Goal: Check status: Check status

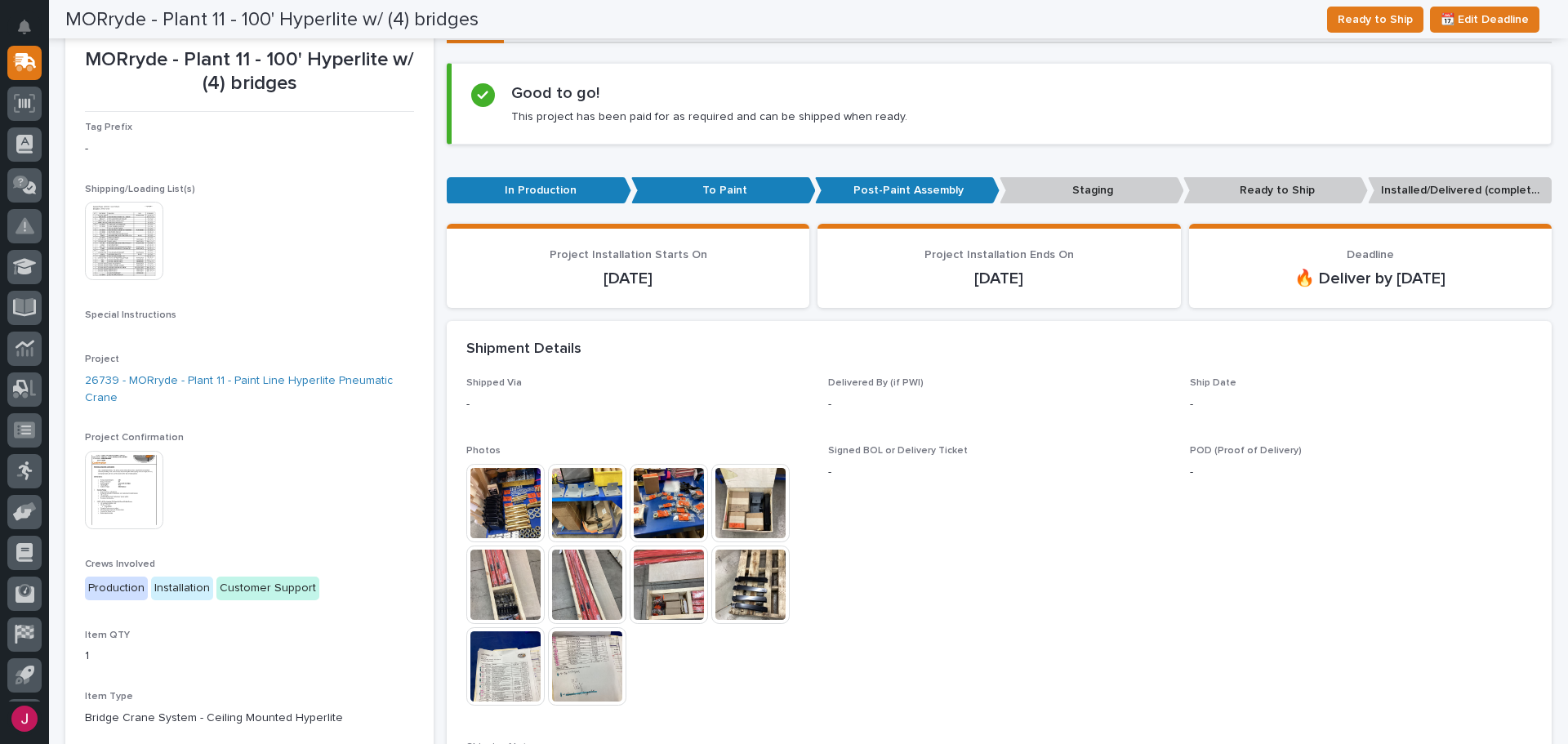
scroll to position [141, 0]
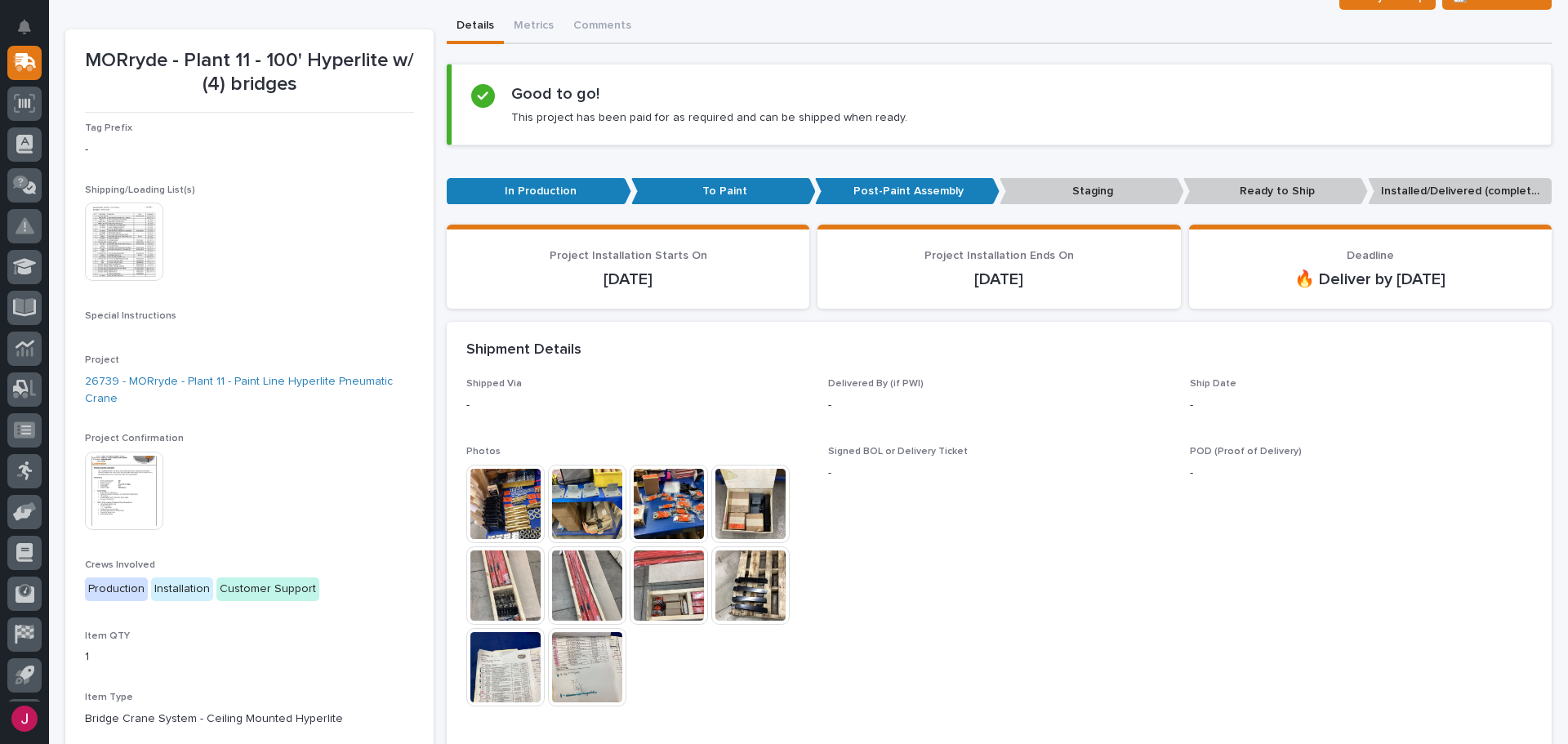
click at [515, 501] on img at bounding box center [505, 504] width 78 height 78
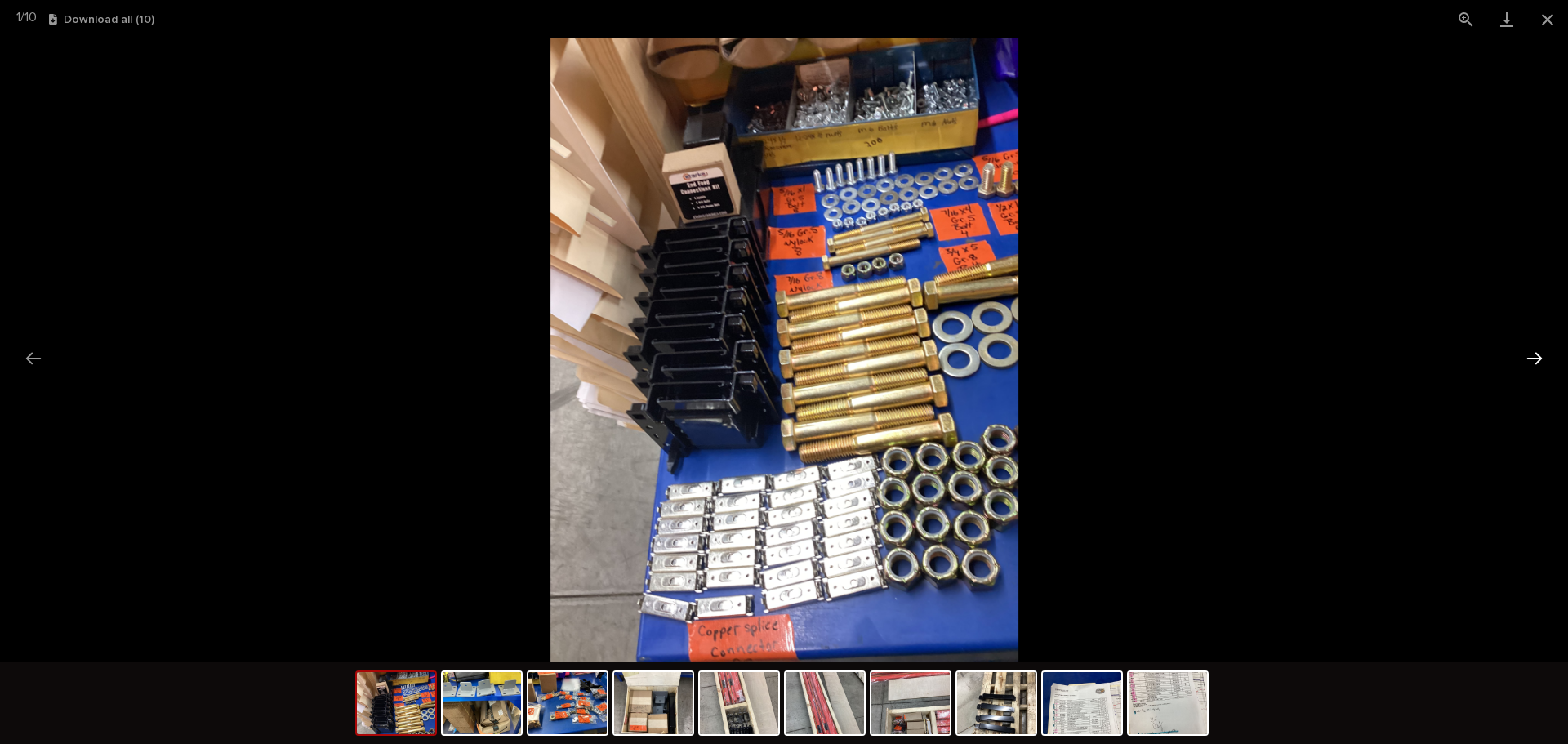
click at [1546, 348] on button "Next slide" at bounding box center [1533, 358] width 35 height 32
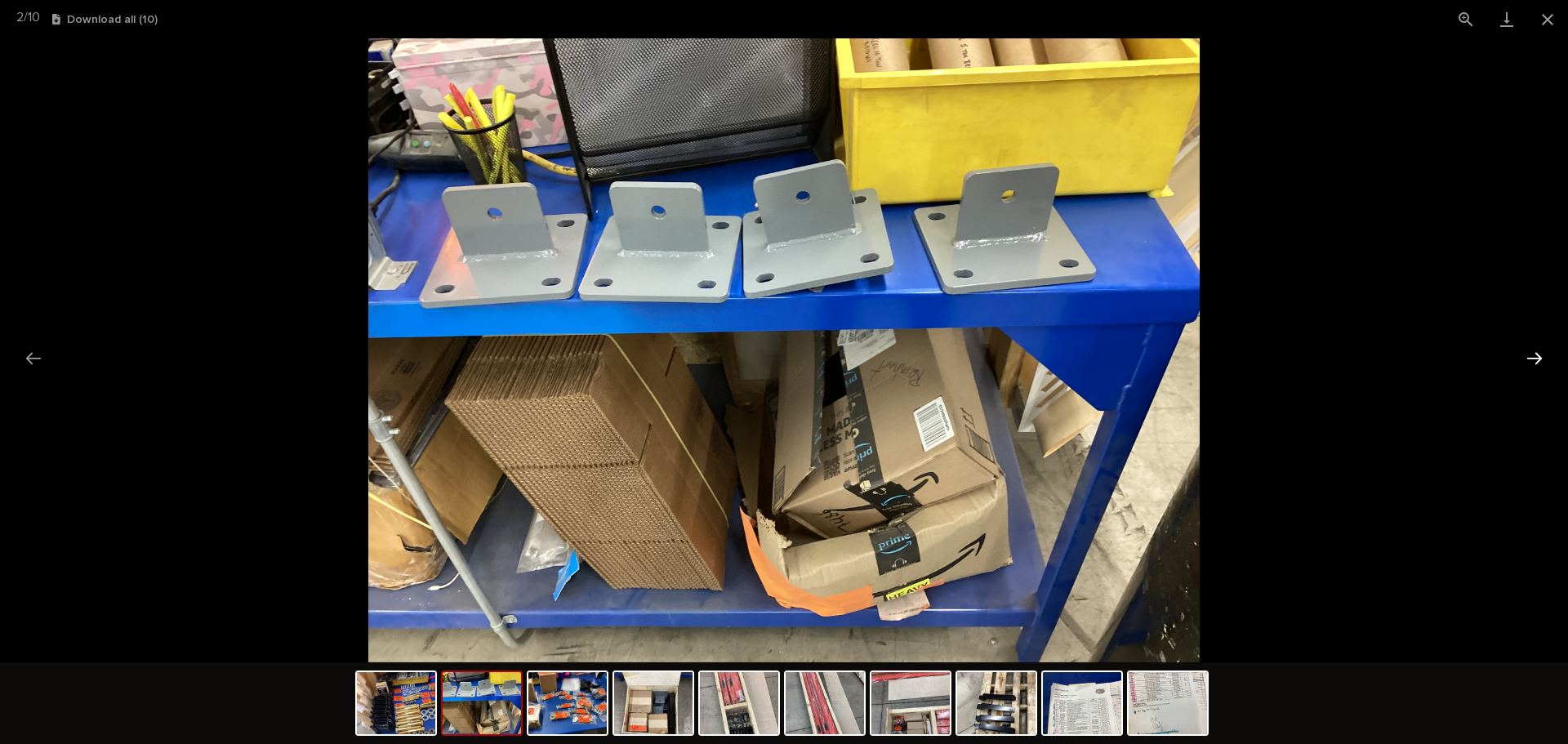
click at [1546, 348] on button "Next slide" at bounding box center [1533, 358] width 35 height 32
click at [1540, 353] on button "Next slide" at bounding box center [1533, 358] width 35 height 32
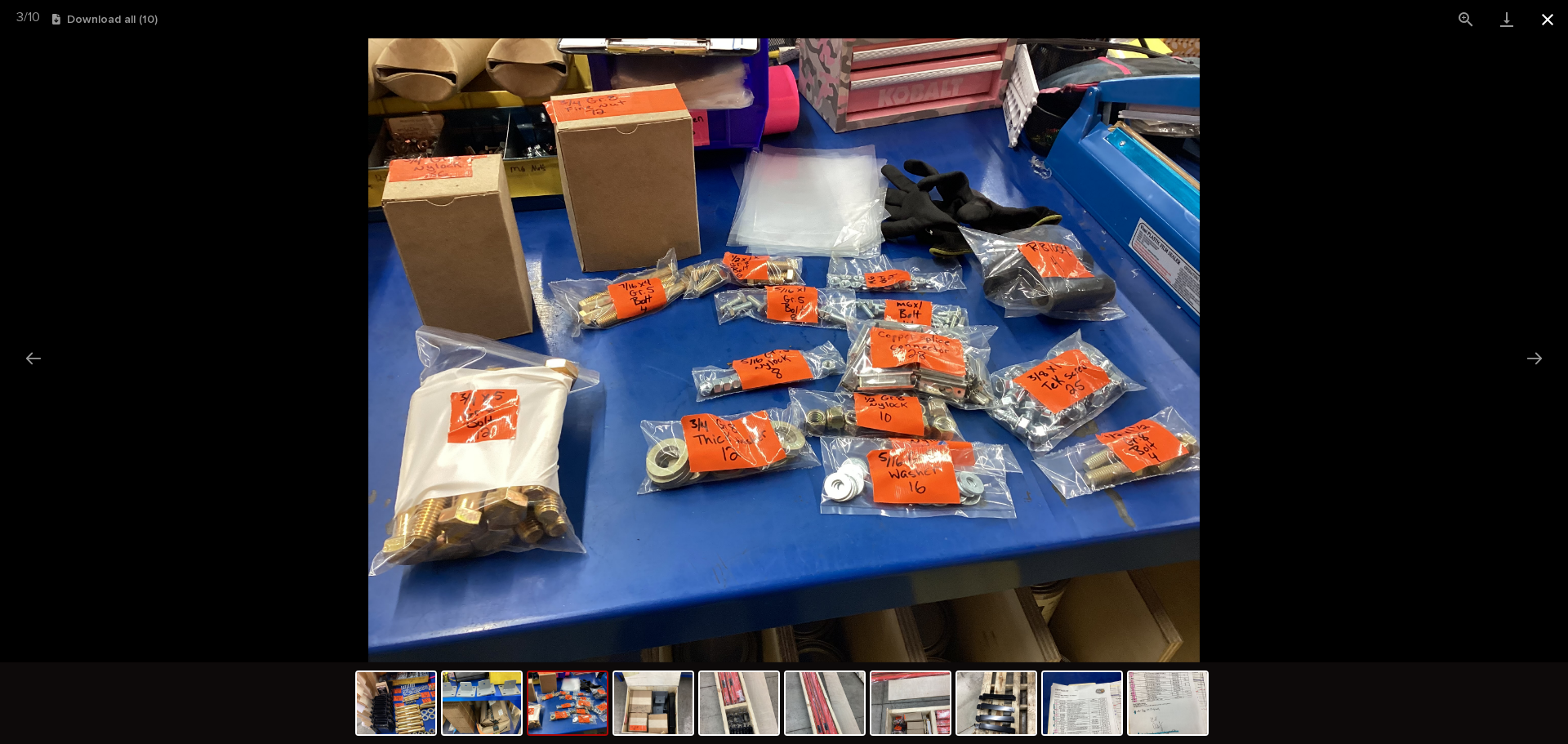
click at [1549, 13] on button "Close gallery" at bounding box center [1546, 19] width 40 height 39
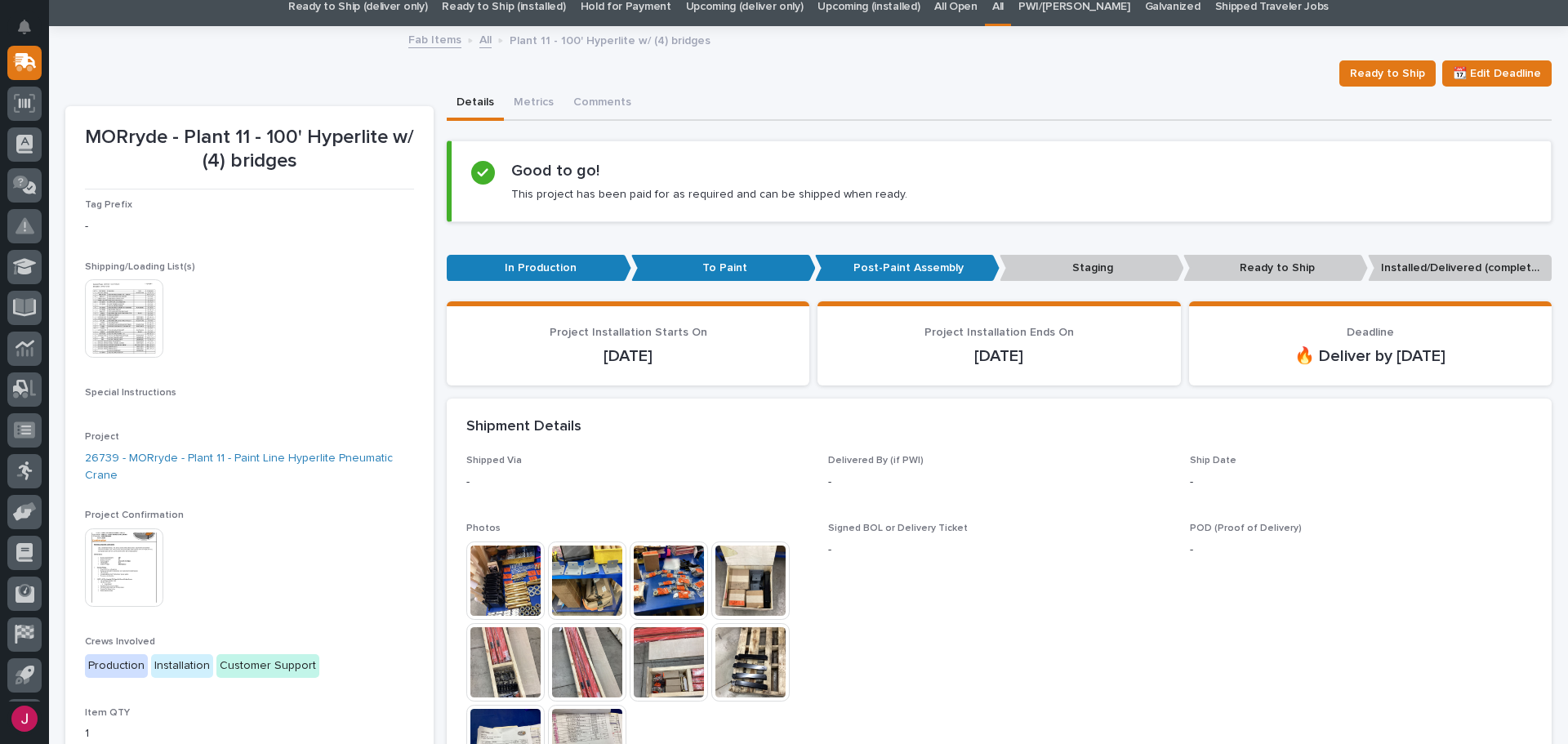
scroll to position [0, 0]
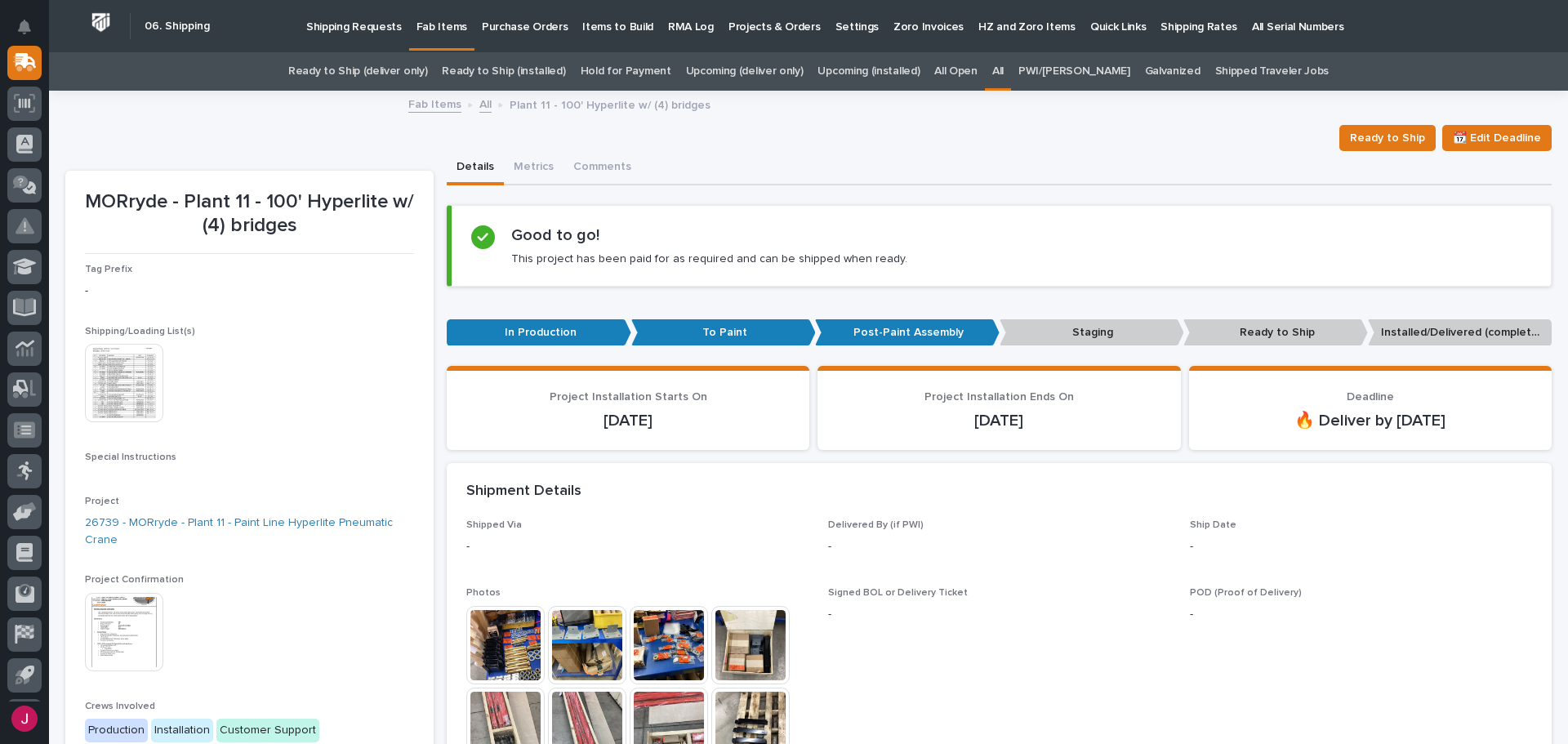
click at [1003, 68] on link "All" at bounding box center [998, 71] width 12 height 39
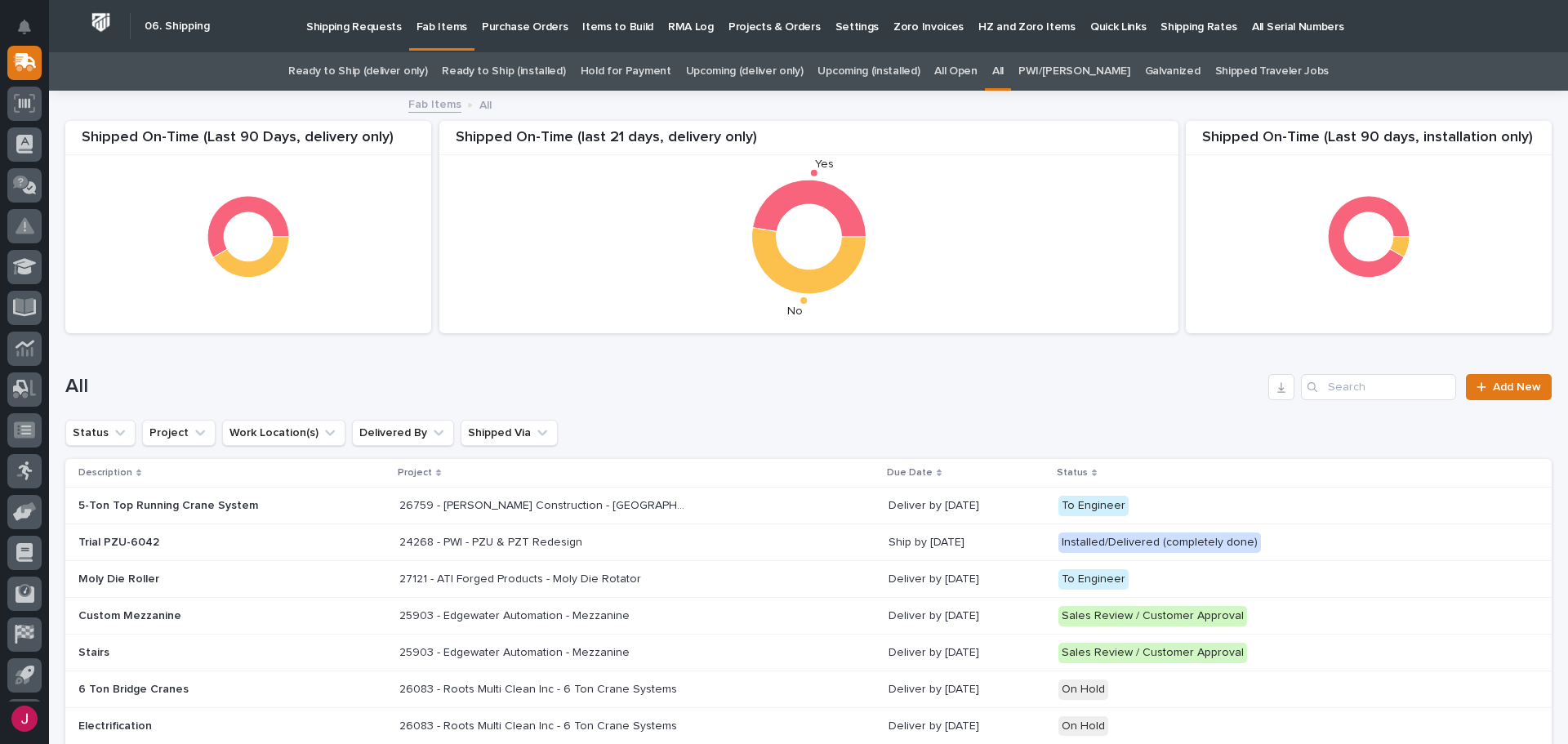
click at [423, 67] on link "Ready to Ship (deliver only)" at bounding box center [357, 71] width 139 height 39
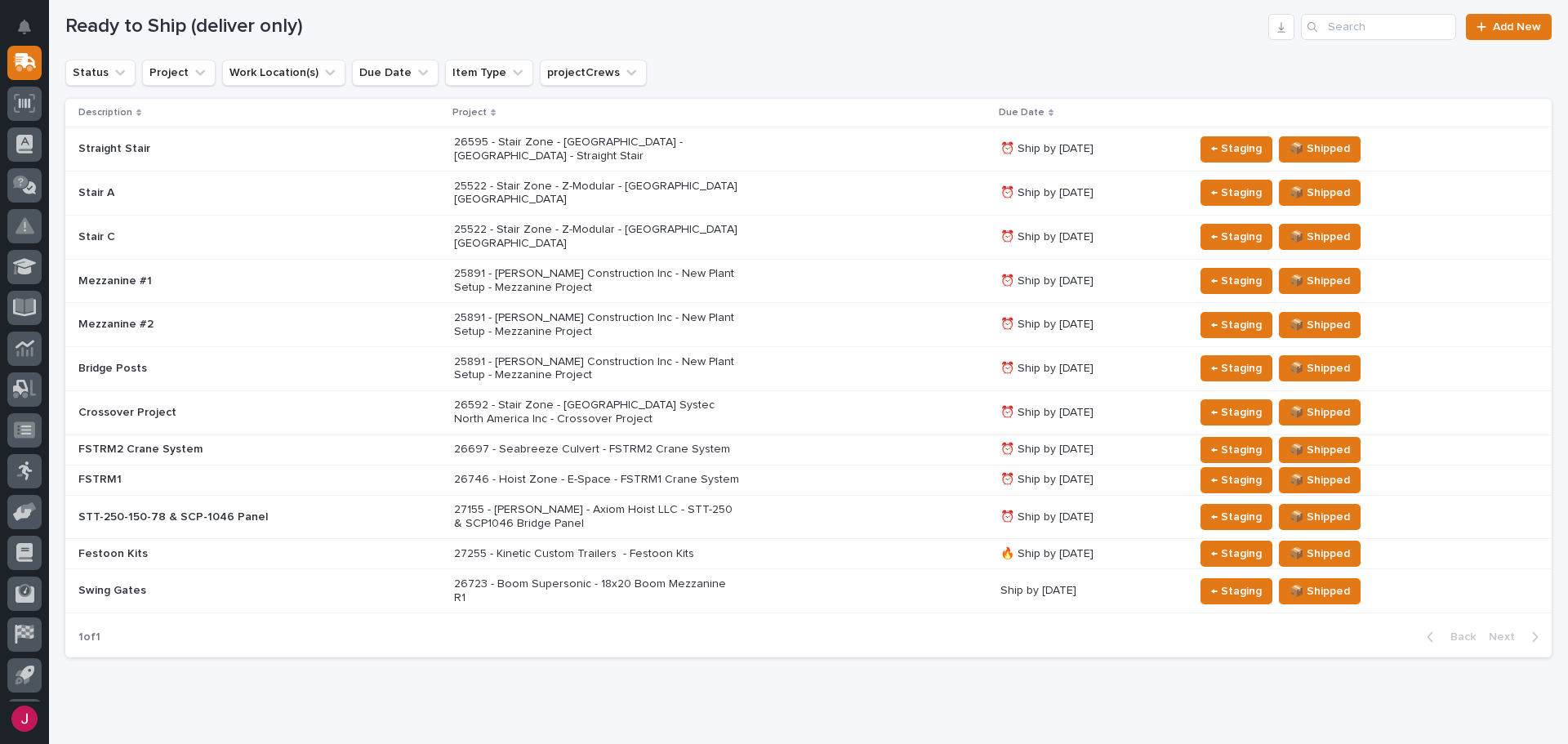
scroll to position [168, 0]
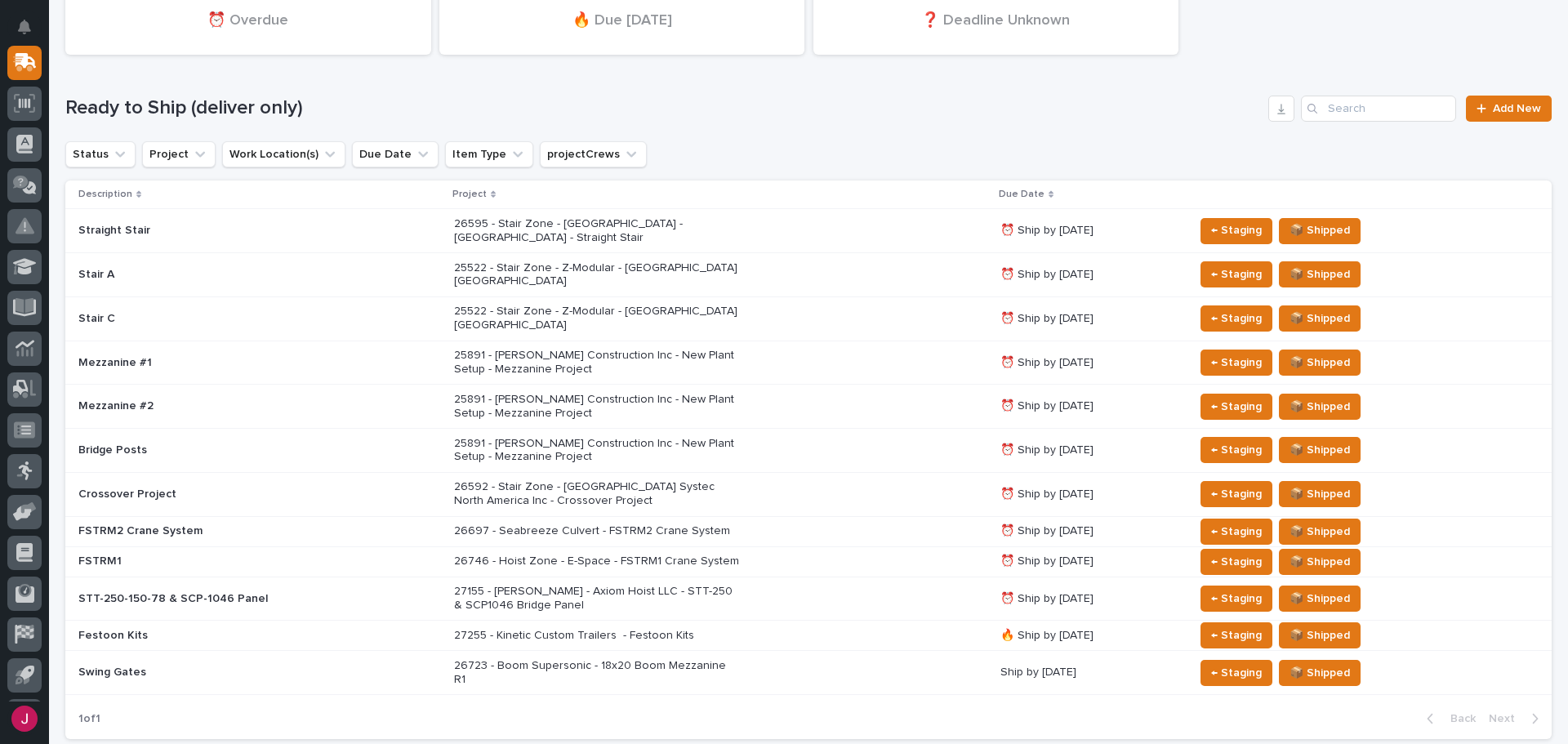
click at [618, 525] on p "26697 - Seabreeze Culvert - FSTRM2 Crane System" at bounding box center [596, 532] width 285 height 14
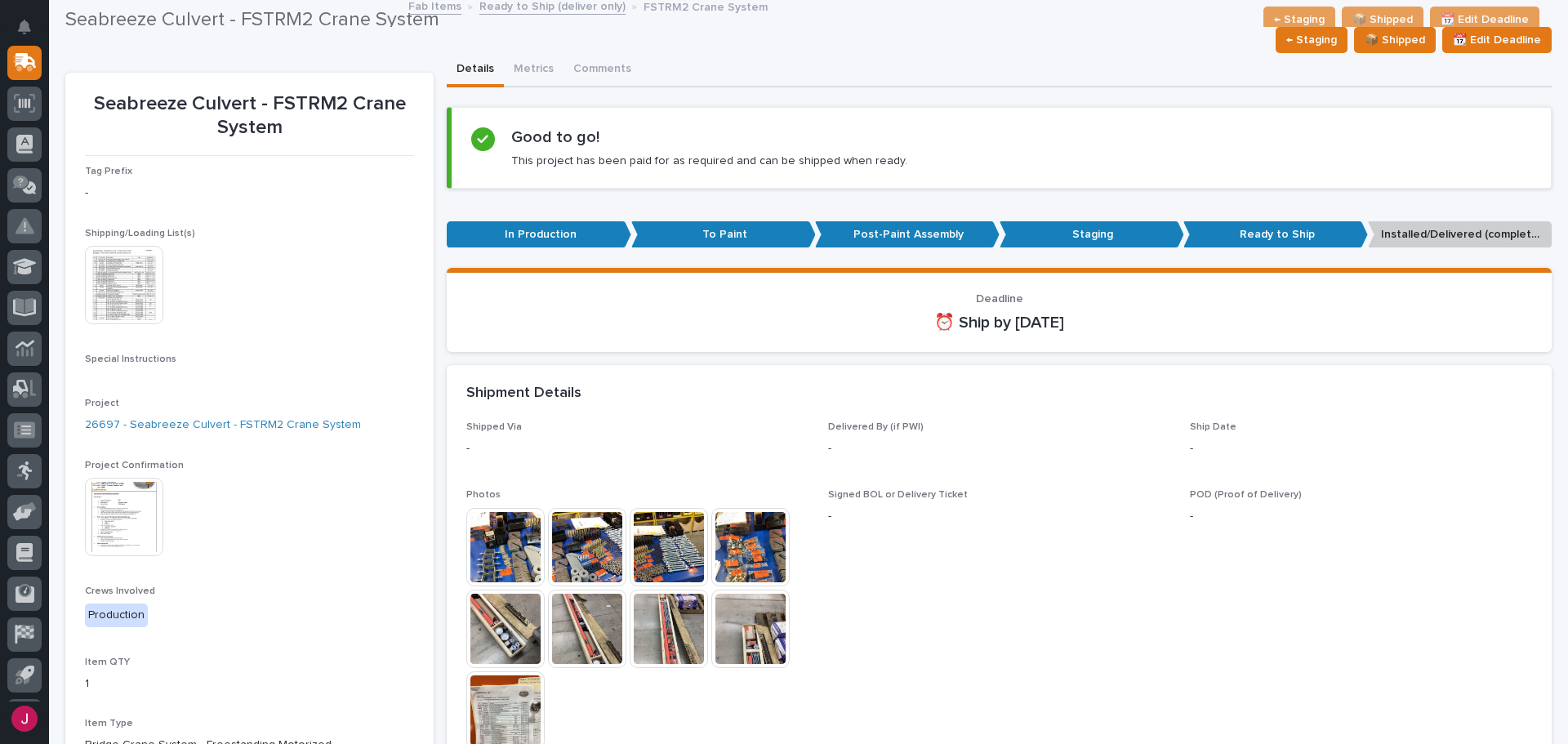
scroll to position [82, 0]
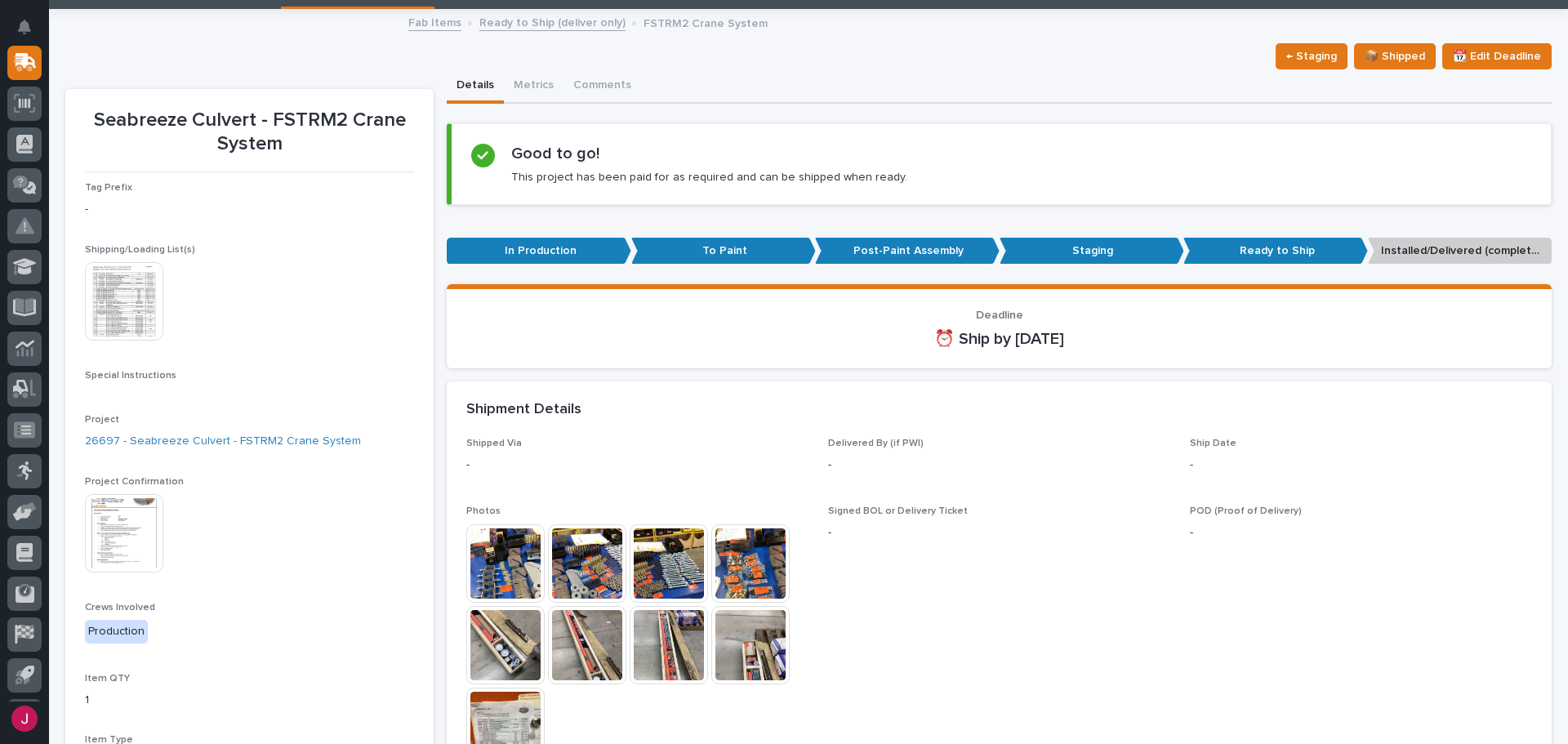
click at [144, 506] on img at bounding box center [123, 533] width 78 height 78
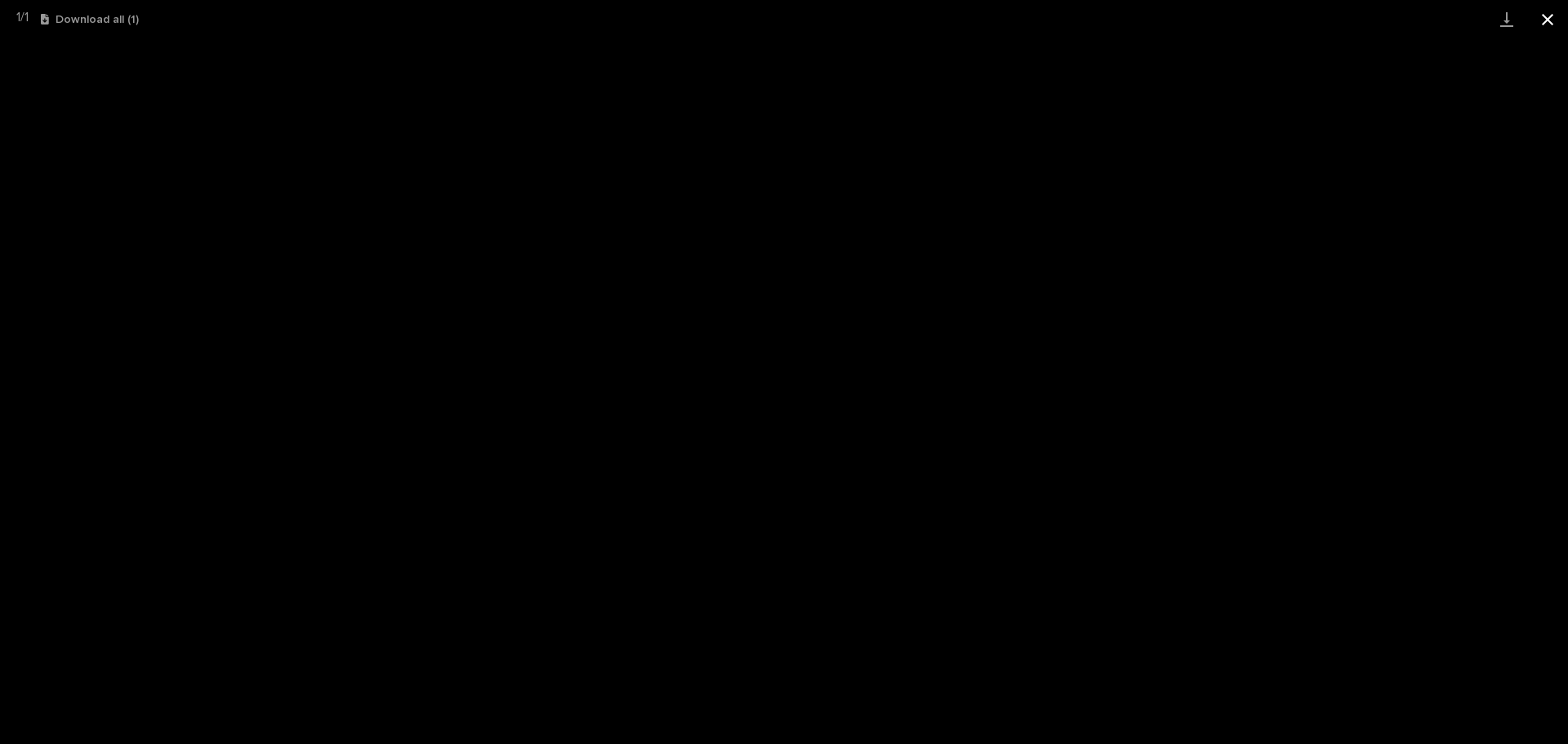
click at [1541, 2] on button "Close gallery" at bounding box center [1546, 19] width 40 height 39
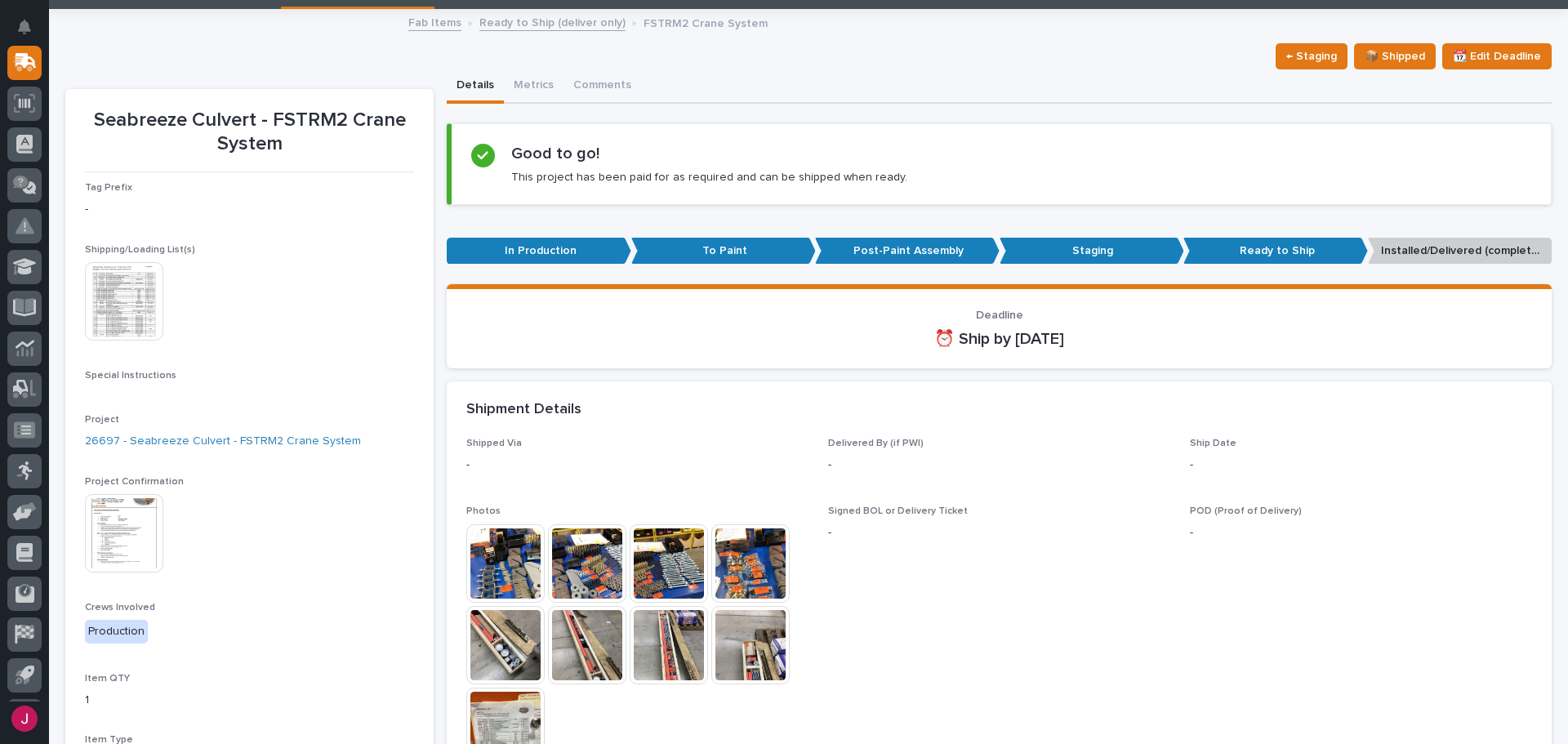
click at [120, 314] on img at bounding box center [123, 300] width 78 height 78
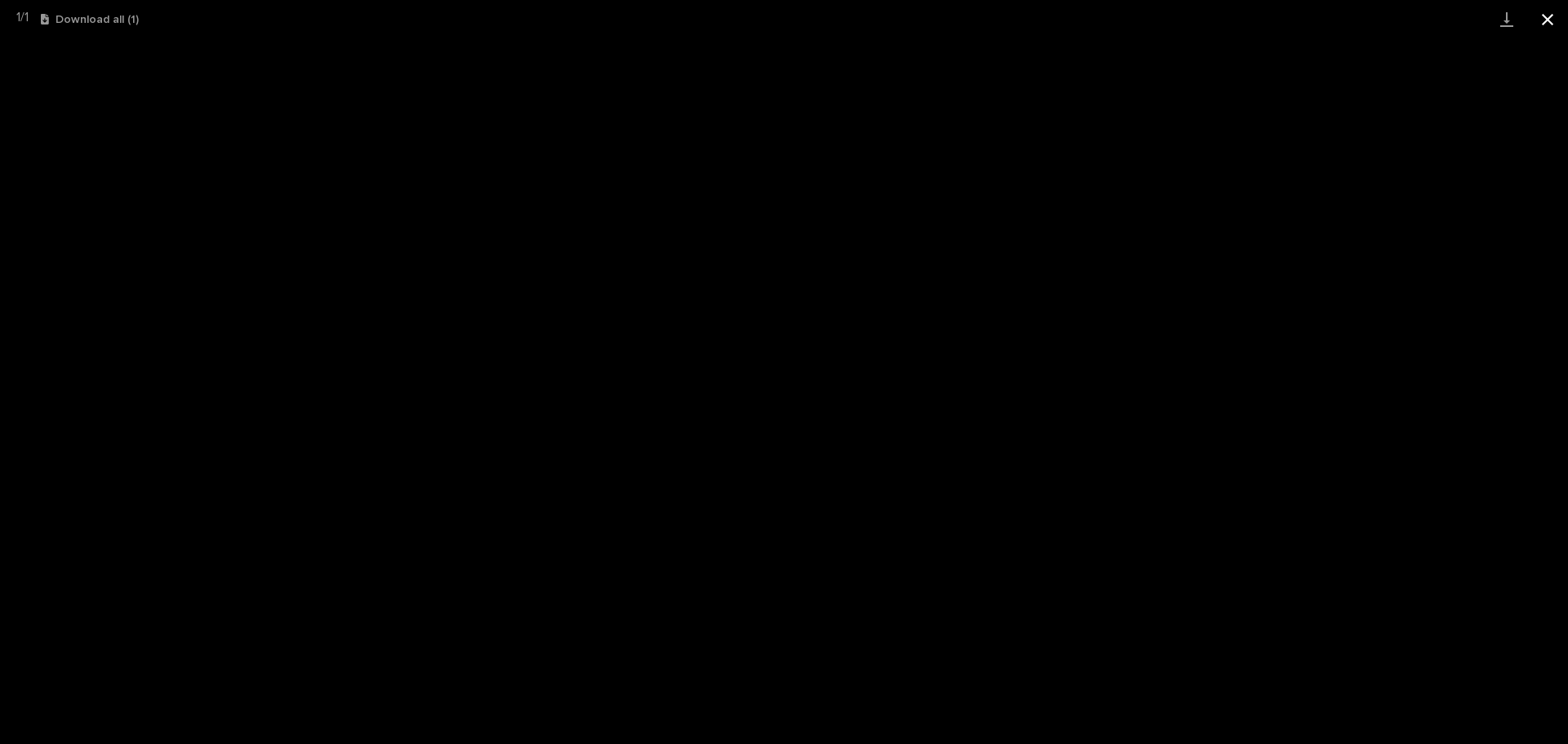
click at [1563, 12] on button "Close gallery" at bounding box center [1546, 19] width 40 height 39
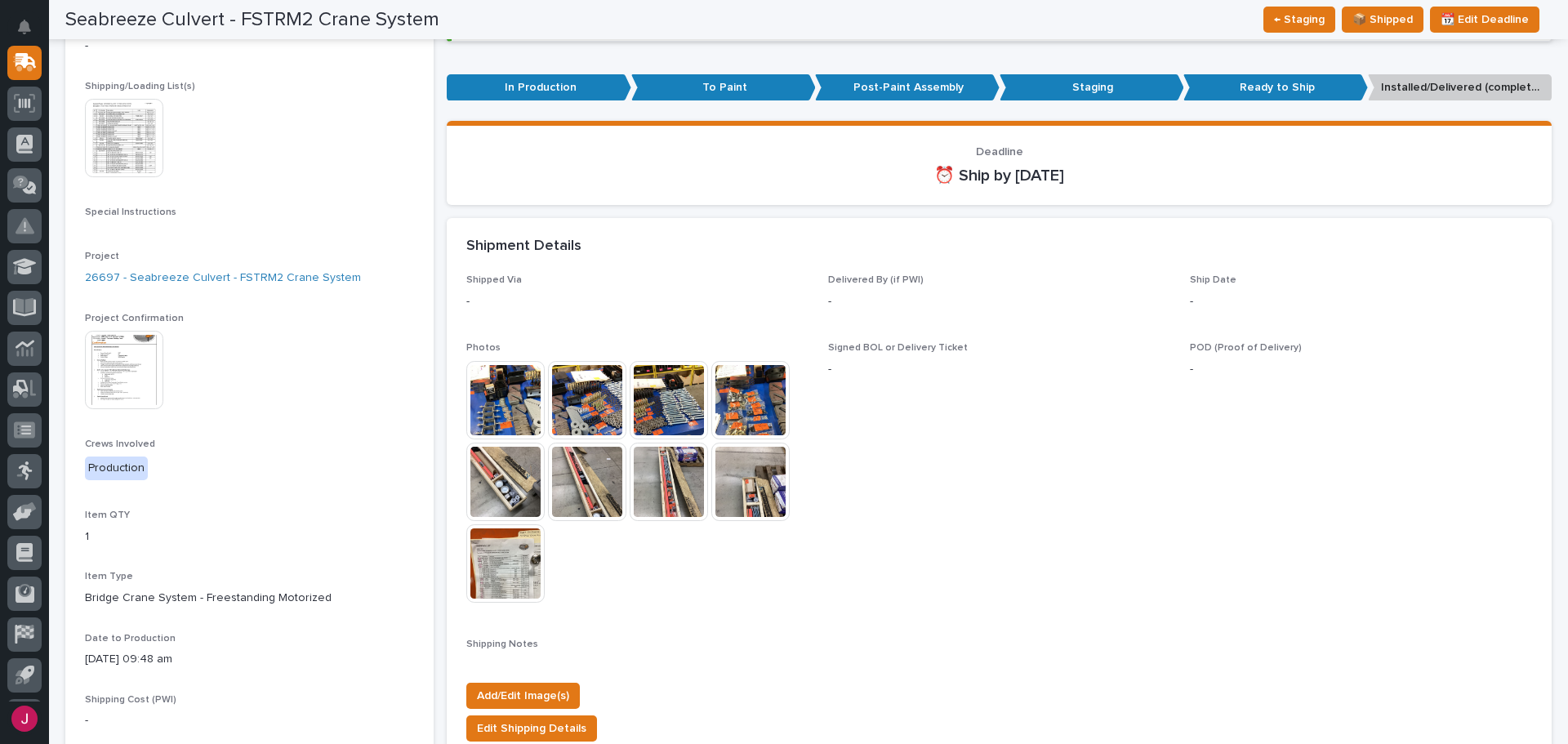
scroll to position [0, 0]
